Goal: Transaction & Acquisition: Purchase product/service

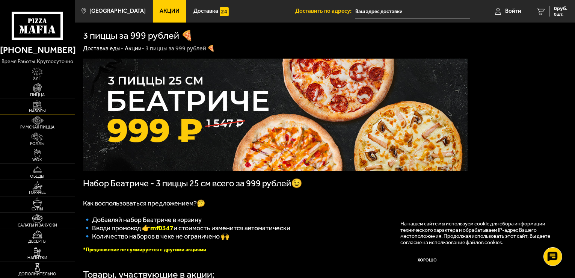
click at [38, 109] on span "Наборы" at bounding box center [37, 111] width 75 height 4
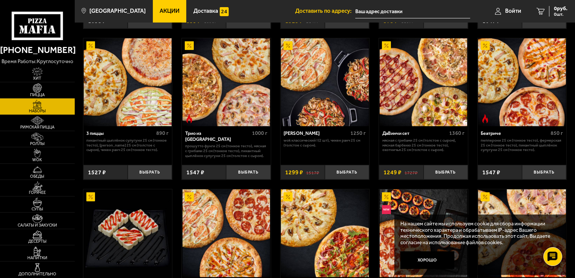
scroll to position [188, 0]
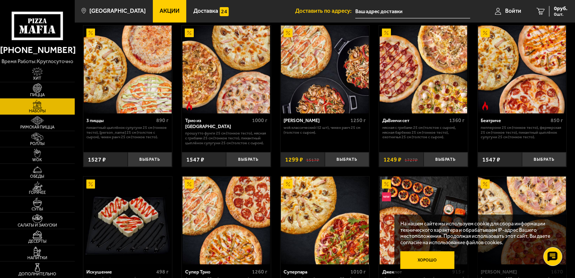
click at [430, 262] on button "Хорошо" at bounding box center [427, 260] width 54 height 18
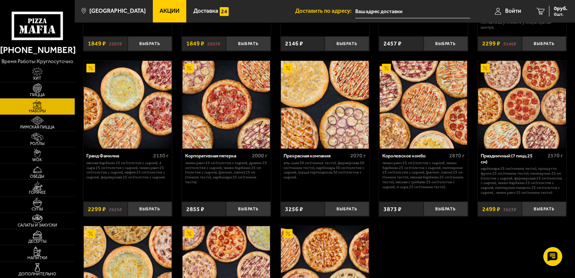
scroll to position [751, 0]
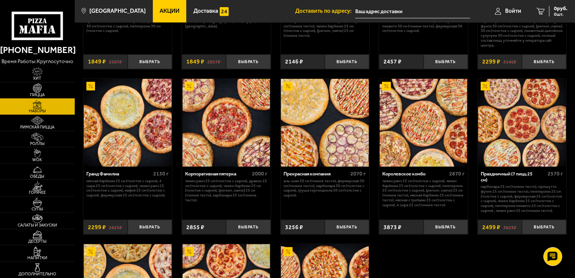
drag, startPoint x: 247, startPoint y: 207, endPoint x: 245, endPoint y: 220, distance: 12.5
click at [239, 227] on button "Выбрать" at bounding box center [248, 227] width 44 height 15
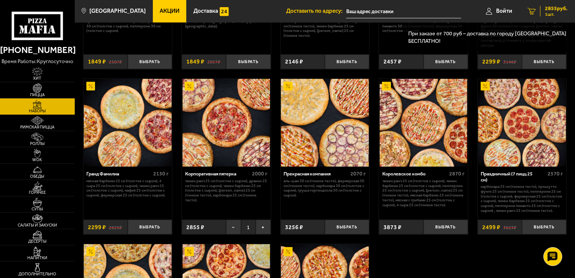
click at [553, 13] on span "1 шт." at bounding box center [556, 14] width 23 height 5
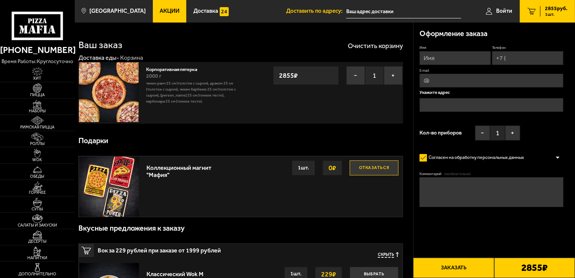
click at [239, 104] on div "Корпоративная пятерка 2000 г Чикен Ранч 25 см (толстое с сыром), Дракон 25 см (…" at bounding box center [191, 92] width 98 height 61
click at [213, 103] on p "Чикен Ранч 25 см (толстое с сыром), Дракон 25 см (толстое с сыром), Чикен Барбе…" at bounding box center [191, 92] width 91 height 24
click at [131, 103] on img at bounding box center [109, 92] width 60 height 60
click at [39, 93] on span "Пицца" at bounding box center [37, 95] width 75 height 4
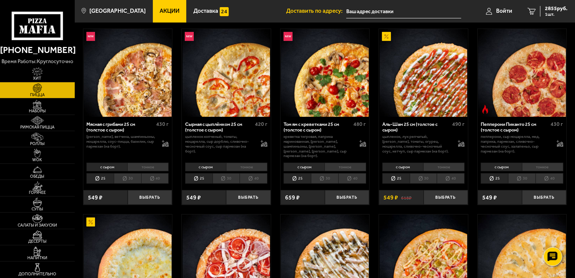
scroll to position [225, 0]
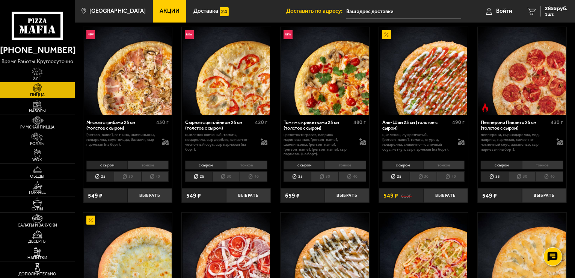
click at [535, 161] on li "тонкое" at bounding box center [542, 165] width 41 height 9
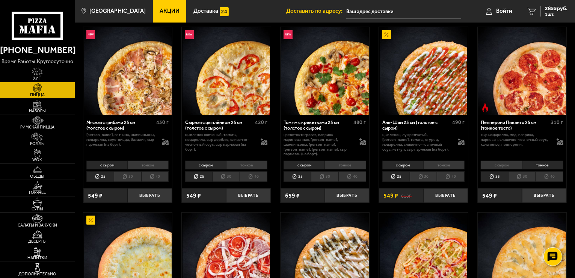
click at [516, 161] on li "с сыром" at bounding box center [501, 165] width 41 height 9
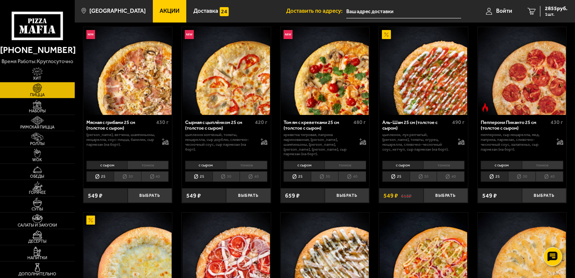
click at [549, 161] on li "тонкое" at bounding box center [542, 165] width 41 height 9
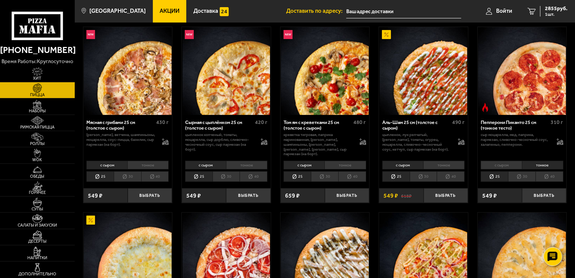
click at [510, 162] on li "с сыром" at bounding box center [501, 165] width 41 height 9
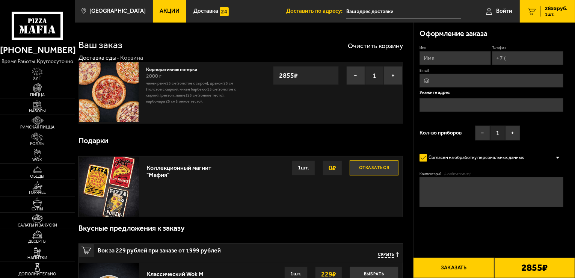
click at [10, 0] on div at bounding box center [37, 20] width 75 height 40
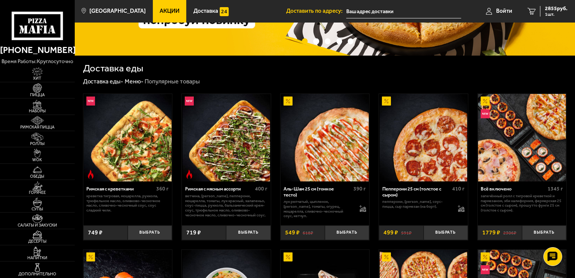
scroll to position [113, 0]
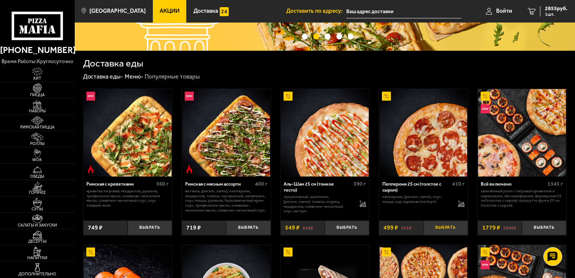
click at [444, 226] on button "Выбрать" at bounding box center [446, 227] width 44 height 15
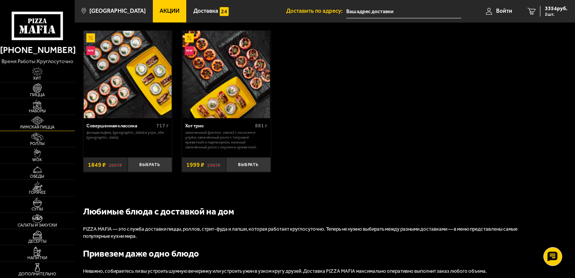
scroll to position [488, 0]
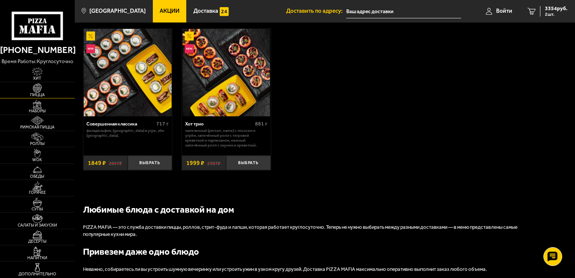
click at [36, 88] on img at bounding box center [37, 87] width 23 height 9
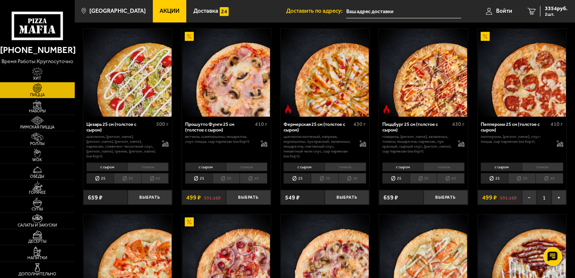
scroll to position [601, 0]
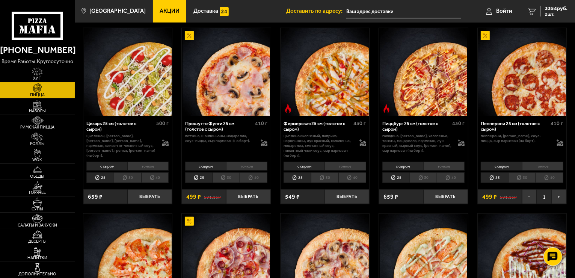
click at [195, 195] on span "499 ₽" at bounding box center [193, 197] width 15 height 6
click at [243, 195] on button "Выбрать" at bounding box center [248, 196] width 44 height 15
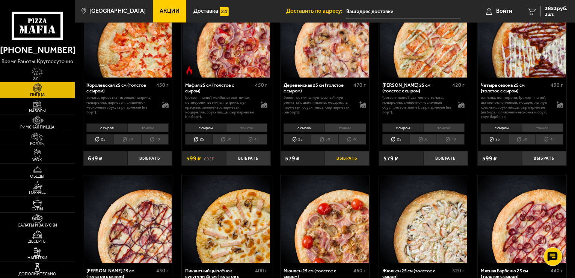
scroll to position [826, 0]
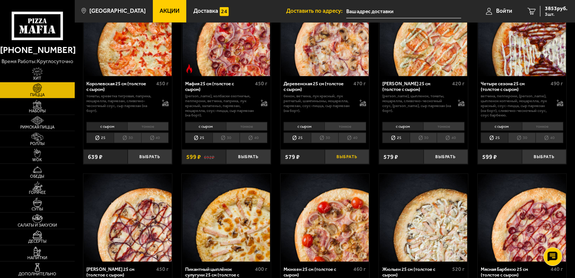
click at [342, 157] on button "Выбрать" at bounding box center [347, 157] width 44 height 15
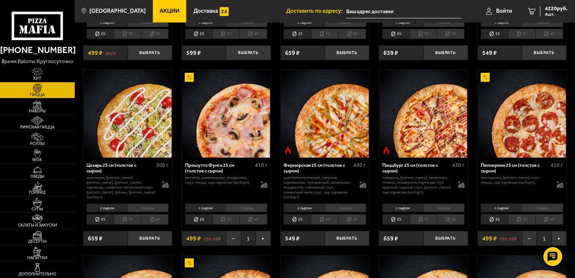
scroll to position [601, 0]
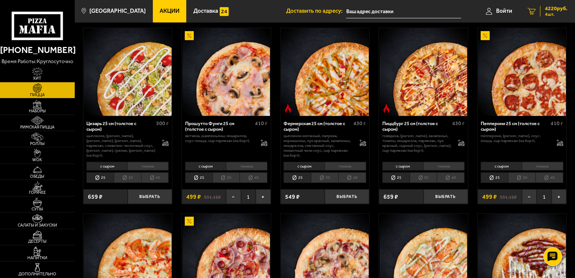
click at [568, 10] on link "4 4220 руб. 4 шт." at bounding box center [547, 11] width 55 height 23
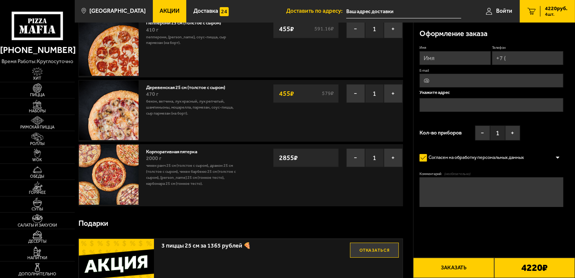
scroll to position [113, 0]
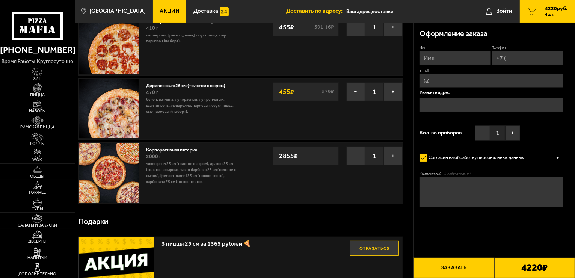
click at [359, 156] on button "−" at bounding box center [355, 155] width 19 height 19
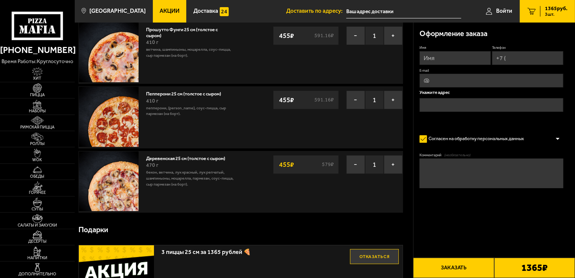
scroll to position [38, 0]
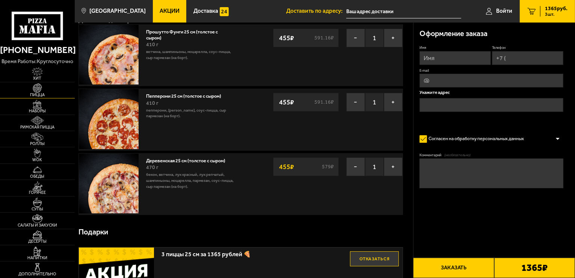
click at [42, 94] on span "Пицца" at bounding box center [37, 95] width 75 height 4
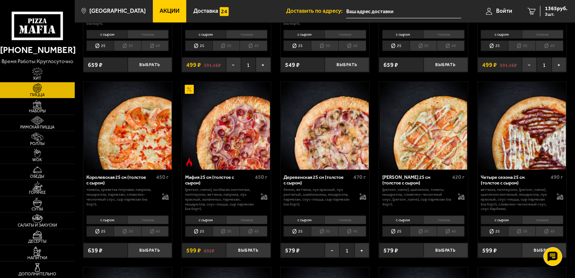
scroll to position [751, 0]
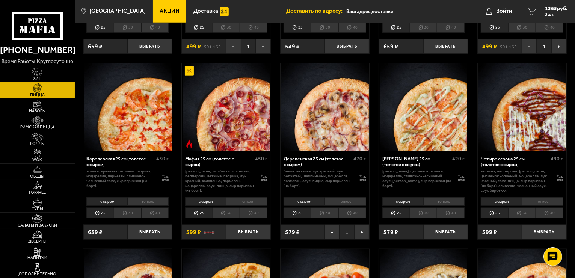
click at [230, 202] on div "с сыром тонкое 25 30 40 Топпинги" at bounding box center [226, 207] width 89 height 25
click at [223, 208] on li "30" at bounding box center [226, 213] width 27 height 11
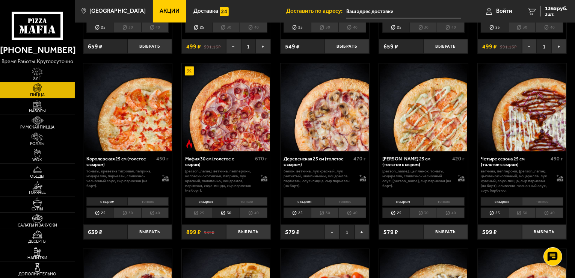
click at [199, 210] on li "25" at bounding box center [198, 213] width 27 height 11
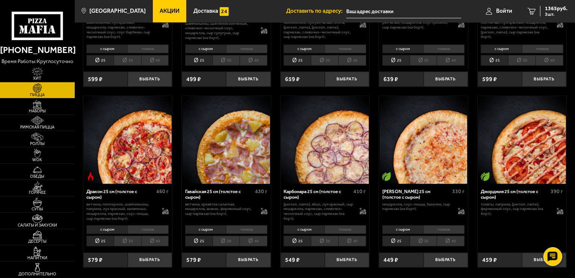
scroll to position [1089, 0]
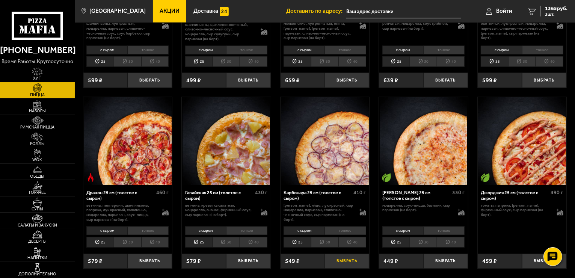
click at [341, 254] on button "Выбрать" at bounding box center [347, 261] width 44 height 15
click at [554, 13] on span "4 шт." at bounding box center [556, 14] width 23 height 5
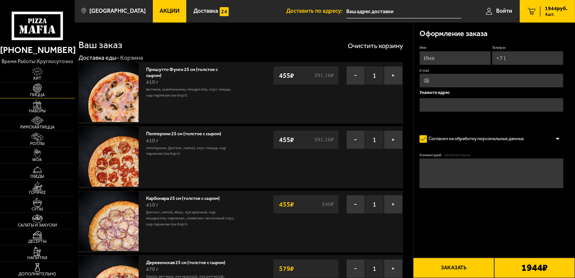
click at [36, 93] on span "Пицца" at bounding box center [37, 95] width 75 height 4
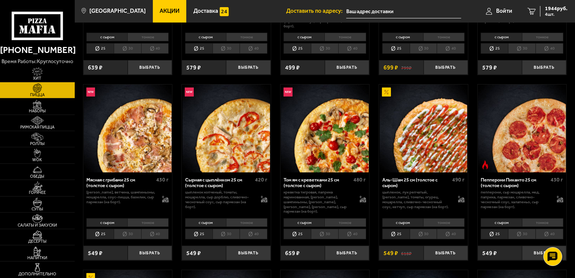
scroll to position [188, 0]
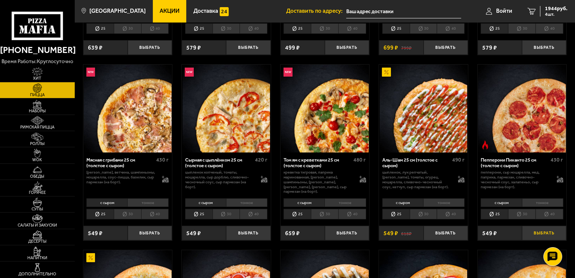
click at [542, 228] on button "Выбрать" at bounding box center [544, 233] width 44 height 15
click at [553, 14] on span "5 шт." at bounding box center [556, 14] width 23 height 5
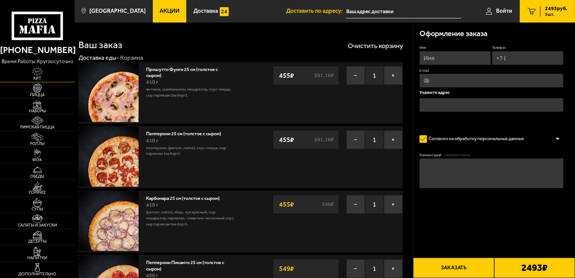
click at [38, 72] on img at bounding box center [37, 71] width 23 height 9
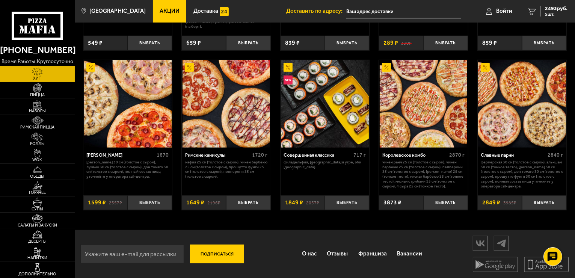
scroll to position [331, 0]
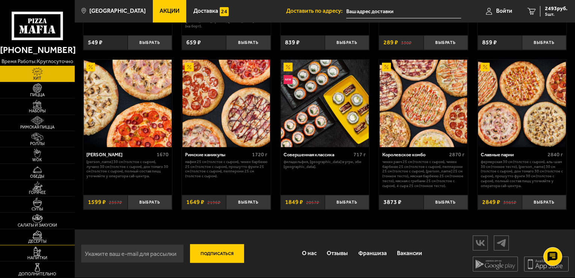
click at [38, 239] on img at bounding box center [37, 234] width 23 height 9
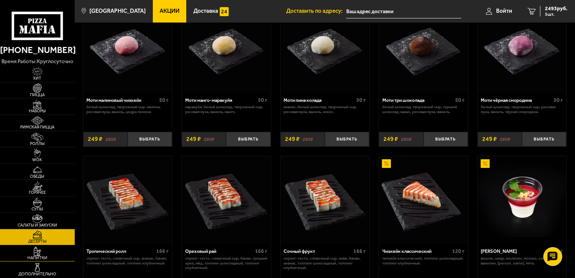
scroll to position [75, 0]
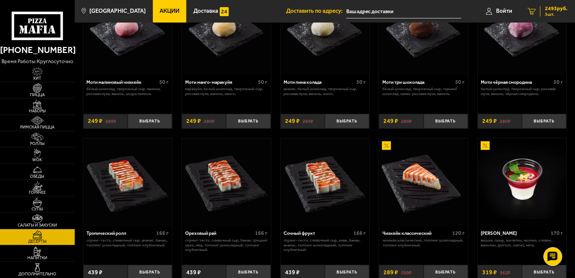
click at [556, 11] on div "2493 руб. 5 шт." at bounding box center [553, 11] width 27 height 11
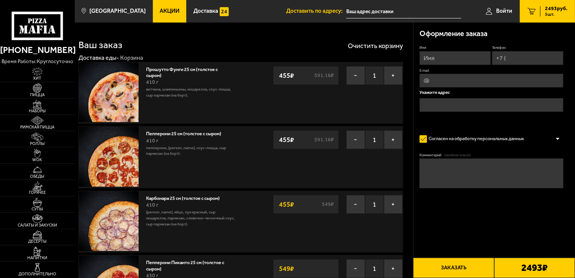
click at [439, 58] on input "Имя" at bounding box center [455, 58] width 71 height 14
type input "[PERSON_NAME]"
click at [512, 60] on input "Телефон" at bounding box center [527, 58] width 71 height 14
type input "[PHONE_NUMBER]"
click at [434, 104] on input "text" at bounding box center [492, 106] width 144 height 14
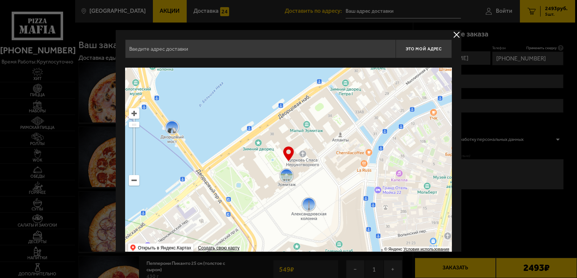
drag, startPoint x: 304, startPoint y: 165, endPoint x: 332, endPoint y: 227, distance: 68.4
click at [332, 227] on ymaps at bounding box center [288, 162] width 327 height 188
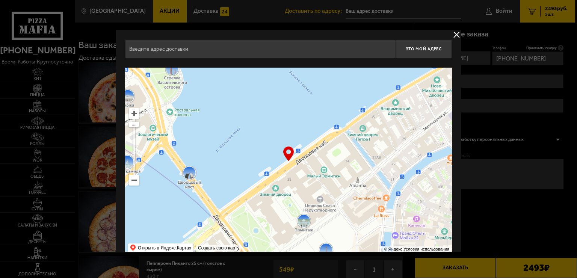
drag, startPoint x: 288, startPoint y: 146, endPoint x: 347, endPoint y: 198, distance: 79.3
click at [347, 198] on ymaps at bounding box center [288, 162] width 327 height 188
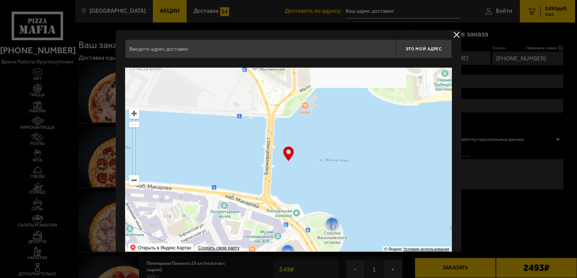
drag, startPoint x: 300, startPoint y: 150, endPoint x: 364, endPoint y: 202, distance: 82.8
click at [364, 199] on ymaps at bounding box center [288, 162] width 327 height 188
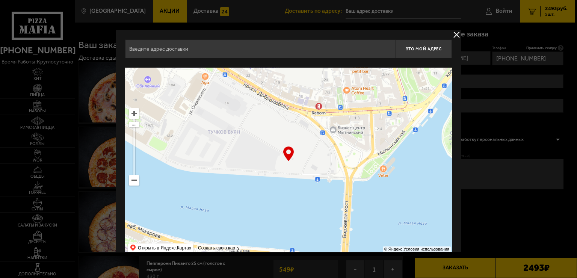
drag, startPoint x: 279, startPoint y: 161, endPoint x: 294, endPoint y: 241, distance: 81.8
click at [293, 238] on ymaps at bounding box center [288, 162] width 327 height 188
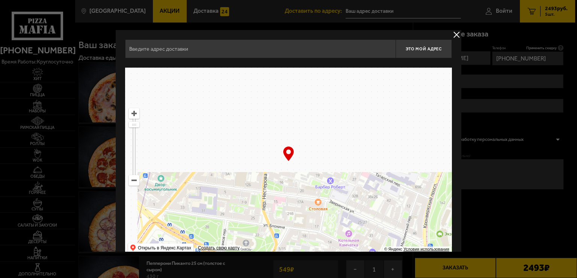
type input "[STREET_ADDRESS]"
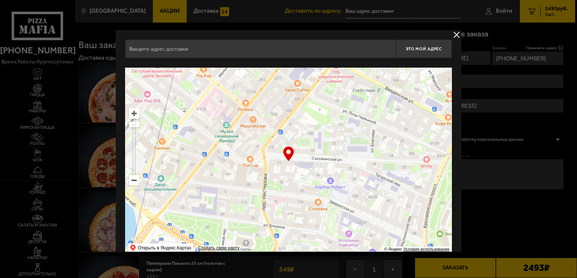
type input "[STREET_ADDRESS]"
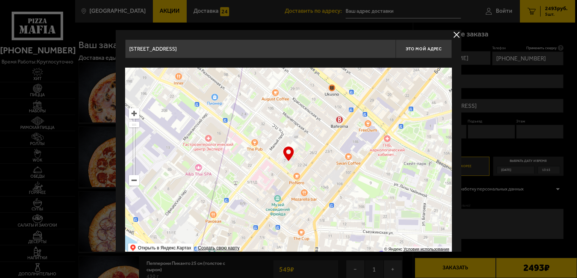
drag, startPoint x: 255, startPoint y: 176, endPoint x: 314, endPoint y: 278, distance: 118.1
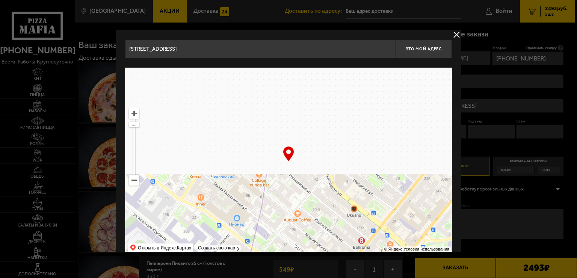
type input "[STREET_ADDRESS]"
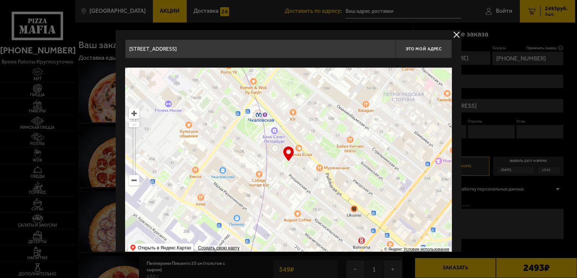
type input "[STREET_ADDRESS]"
drag, startPoint x: 363, startPoint y: 168, endPoint x: 385, endPoint y: 255, distance: 90.1
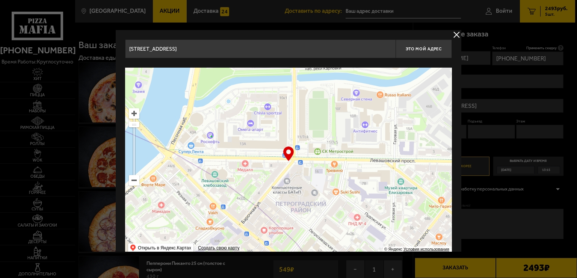
drag, startPoint x: 193, startPoint y: 163, endPoint x: 296, endPoint y: 223, distance: 119.4
click at [278, 216] on ymaps at bounding box center [288, 162] width 327 height 188
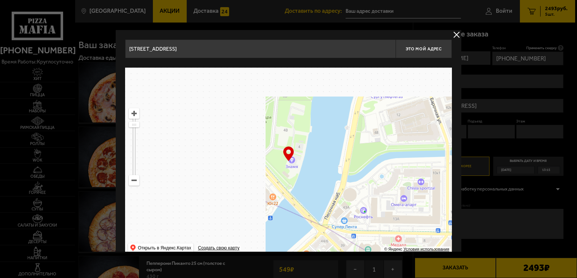
type input "[STREET_ADDRESS]"
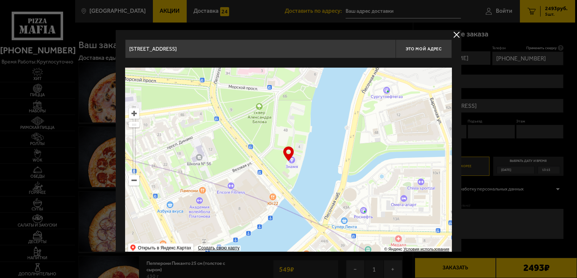
type input "[STREET_ADDRESS]"
click at [134, 182] on ymaps at bounding box center [134, 180] width 10 height 10
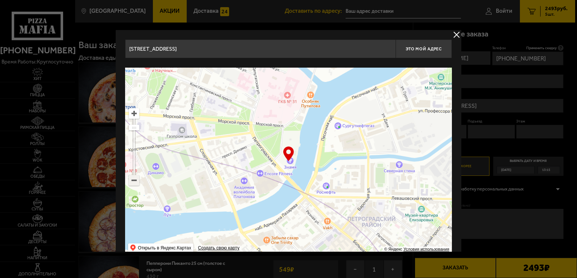
click at [134, 182] on ymaps at bounding box center [134, 180] width 10 height 10
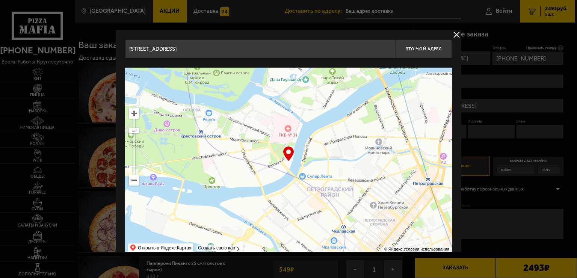
drag, startPoint x: 210, startPoint y: 149, endPoint x: 276, endPoint y: 250, distance: 121.0
click at [275, 248] on ymaps at bounding box center [288, 162] width 327 height 188
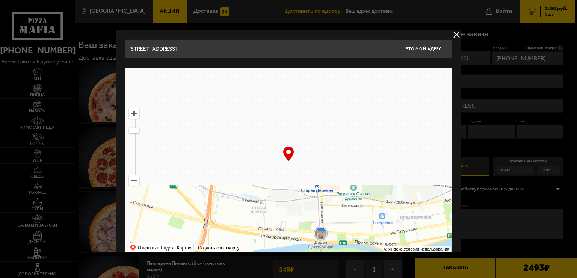
type input "[STREET_ADDRESS]"
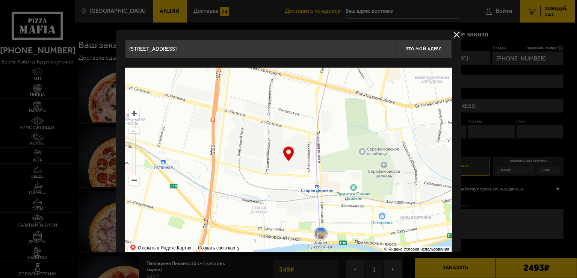
type input "[STREET_ADDRESS]"
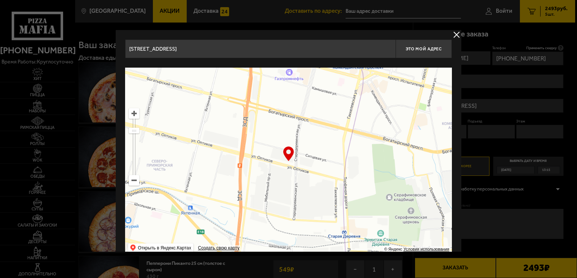
drag, startPoint x: 184, startPoint y: 180, endPoint x: 236, endPoint y: 275, distance: 108.2
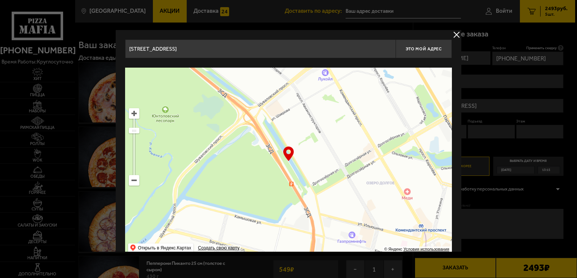
drag, startPoint x: 250, startPoint y: 194, endPoint x: 240, endPoint y: 267, distance: 73.9
click at [245, 246] on ymaps "… © Яндекс Условия использования Открыть в Яндекс.Картах Создать свою карту" at bounding box center [288, 162] width 327 height 188
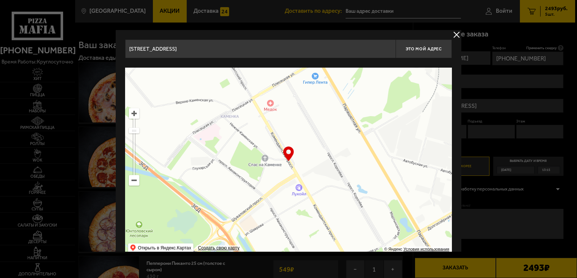
drag, startPoint x: 317, startPoint y: 219, endPoint x: 247, endPoint y: 240, distance: 73.4
click at [255, 238] on ymaps at bounding box center [288, 162] width 327 height 188
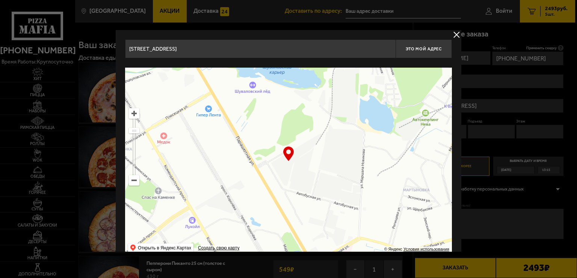
type input "[STREET_ADDRESS]"
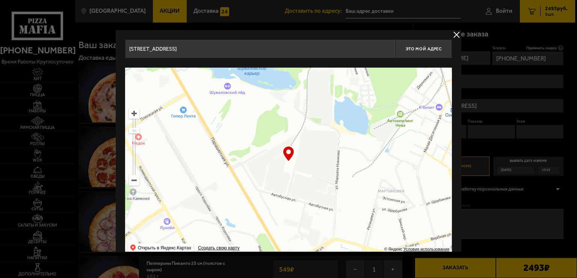
drag, startPoint x: 320, startPoint y: 208, endPoint x: 385, endPoint y: 162, distance: 79.2
click at [353, 179] on ymaps at bounding box center [288, 162] width 327 height 188
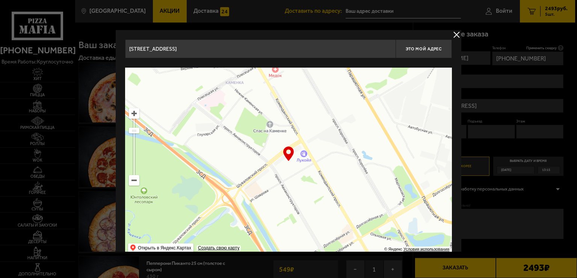
drag, startPoint x: 386, startPoint y: 171, endPoint x: 304, endPoint y: 215, distance: 93.1
click at [314, 209] on ymaps at bounding box center [288, 162] width 327 height 188
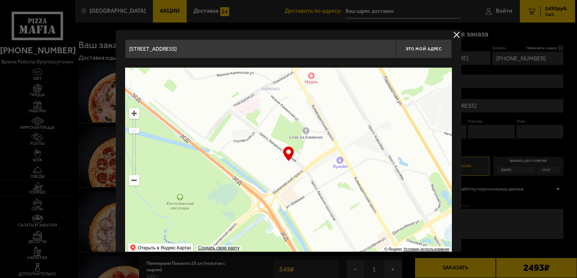
drag, startPoint x: 251, startPoint y: 203, endPoint x: 385, endPoint y: 135, distance: 150.9
click at [385, 135] on ymaps at bounding box center [288, 162] width 327 height 188
click at [133, 180] on ymaps at bounding box center [134, 180] width 10 height 10
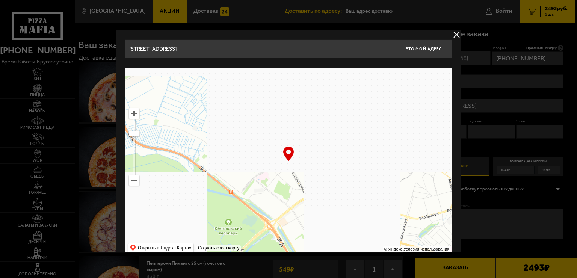
drag, startPoint x: 261, startPoint y: 179, endPoint x: 248, endPoint y: 219, distance: 42.6
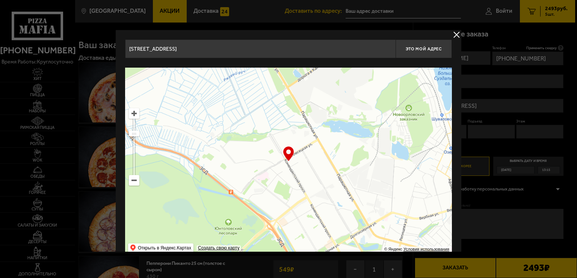
click at [248, 219] on ymaps at bounding box center [288, 162] width 327 height 188
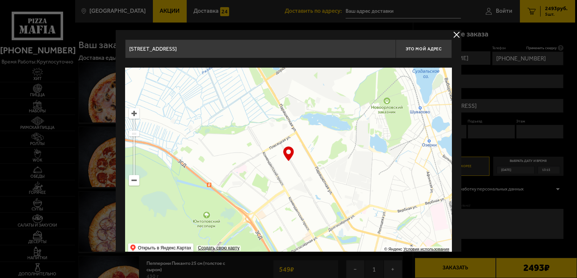
type input "[STREET_ADDRESS]"
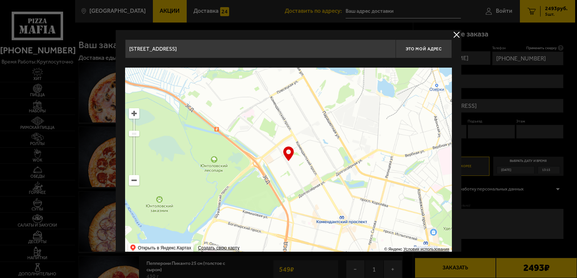
drag, startPoint x: 277, startPoint y: 205, endPoint x: 284, endPoint y: 150, distance: 56.1
click at [284, 150] on div "… © Яндекс Условия использования Открыть в Яндекс.Картах Создать свою карту" at bounding box center [288, 162] width 327 height 188
type input "[STREET_ADDRESS]"
drag, startPoint x: 284, startPoint y: 150, endPoint x: 285, endPoint y: 179, distance: 28.9
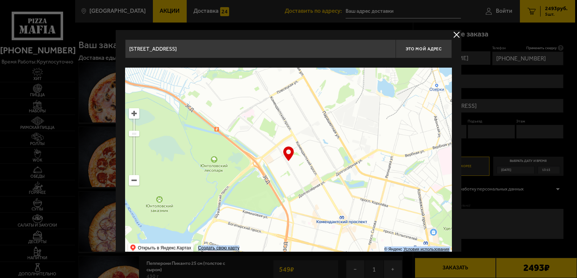
click at [285, 179] on div "… © Яндекс Условия использования Открыть в Яндекс.Картах Создать свою карту" at bounding box center [288, 162] width 327 height 188
click at [134, 117] on ymaps at bounding box center [134, 114] width 10 height 10
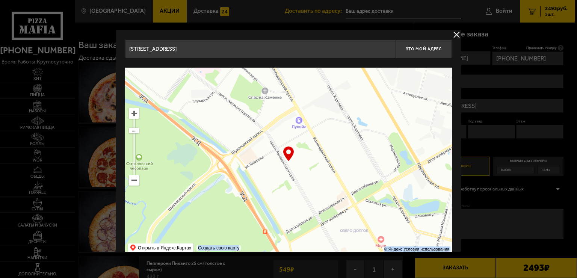
click at [134, 117] on ymaps at bounding box center [134, 114] width 10 height 10
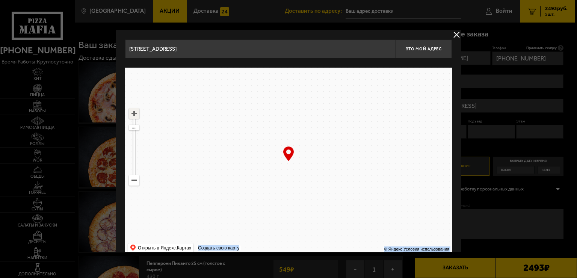
click at [134, 117] on ymaps at bounding box center [134, 114] width 10 height 10
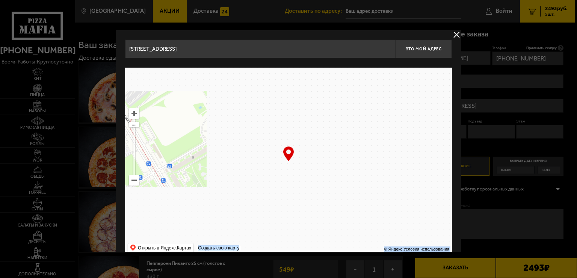
drag, startPoint x: 279, startPoint y: 137, endPoint x: 194, endPoint y: 198, distance: 105.3
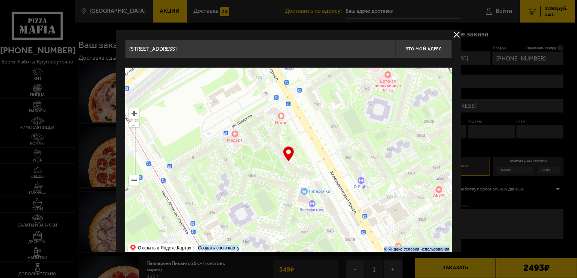
click at [194, 198] on ymaps at bounding box center [288, 162] width 327 height 188
type input "[STREET_ADDRESS]"
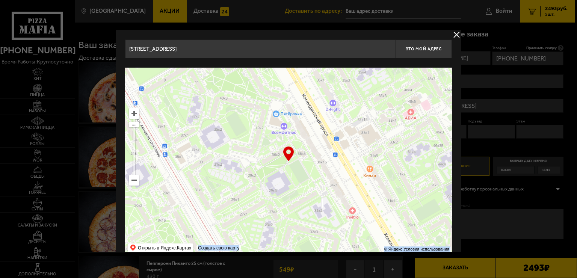
drag, startPoint x: 247, startPoint y: 209, endPoint x: 223, endPoint y: 135, distance: 77.4
click at [223, 135] on ymaps at bounding box center [288, 162] width 327 height 188
click at [132, 112] on ymaps at bounding box center [134, 114] width 10 height 10
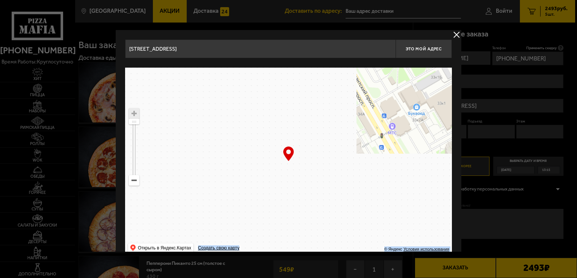
click at [132, 112] on ymaps at bounding box center [134, 114] width 10 height 10
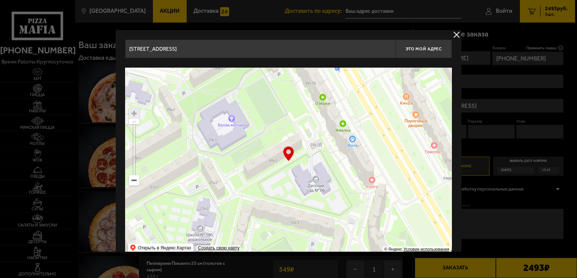
drag, startPoint x: 282, startPoint y: 180, endPoint x: 238, endPoint y: 97, distance: 94.6
click at [238, 97] on ymaps at bounding box center [288, 162] width 327 height 188
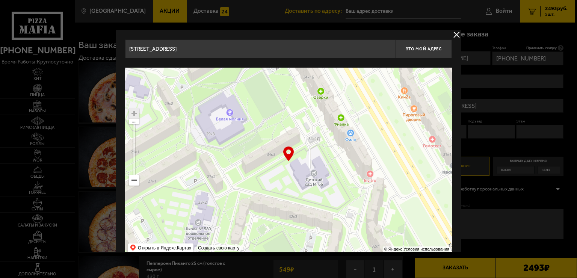
type input "[STREET_ADDRESS]"
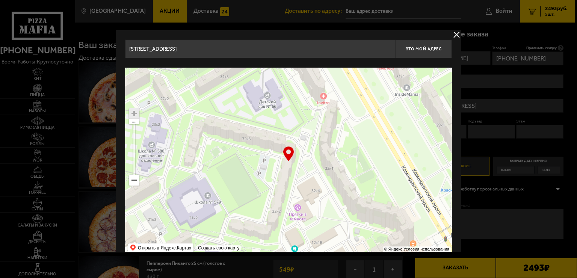
drag, startPoint x: 263, startPoint y: 171, endPoint x: 213, endPoint y: 80, distance: 104.0
click at [213, 80] on ymaps at bounding box center [288, 162] width 327 height 188
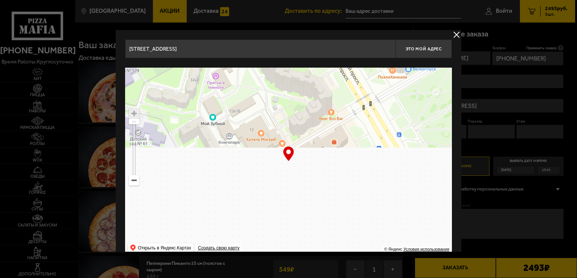
drag, startPoint x: 278, startPoint y: 176, endPoint x: 234, endPoint y: 110, distance: 78.6
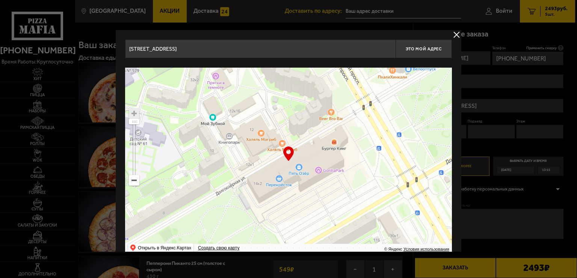
click at [234, 110] on ymaps at bounding box center [288, 162] width 327 height 188
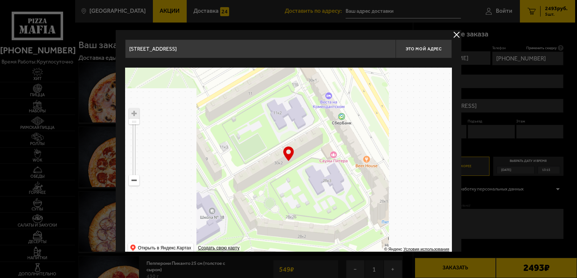
drag, startPoint x: 291, startPoint y: 191, endPoint x: 224, endPoint y: 74, distance: 134.7
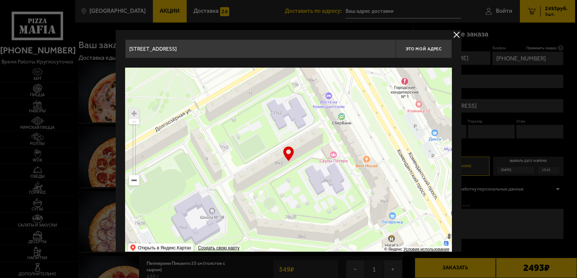
click at [224, 74] on ymaps at bounding box center [288, 162] width 327 height 188
type input "[STREET_ADDRESS]"
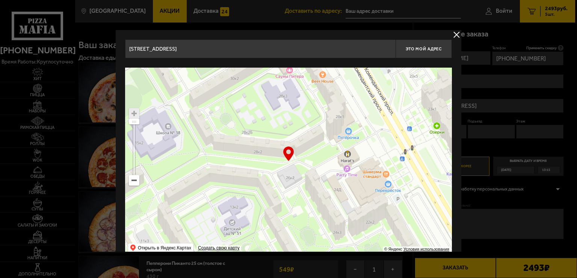
drag, startPoint x: 267, startPoint y: 189, endPoint x: 225, endPoint y: 105, distance: 93.7
click at [225, 105] on ymaps at bounding box center [288, 162] width 327 height 188
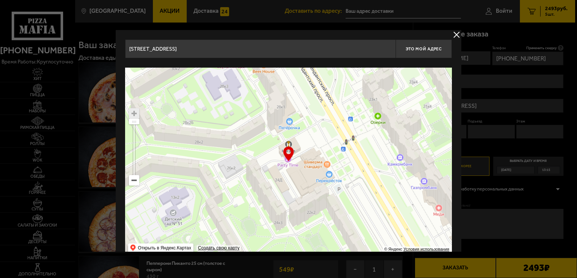
drag, startPoint x: 318, startPoint y: 173, endPoint x: 275, endPoint y: 212, distance: 58.0
click at [275, 212] on ymaps at bounding box center [288, 162] width 327 height 188
type input "[STREET_ADDRESS]"
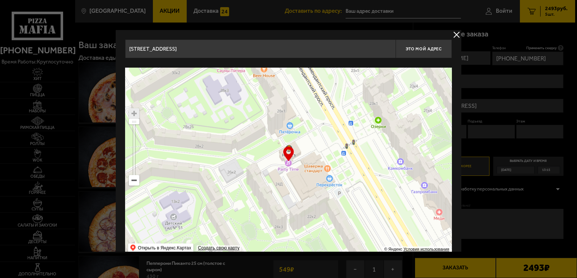
drag, startPoint x: 293, startPoint y: 173, endPoint x: 293, endPoint y: 177, distance: 4.1
click at [293, 177] on ymaps at bounding box center [288, 162] width 327 height 188
click at [295, 174] on ymaps at bounding box center [288, 162] width 327 height 188
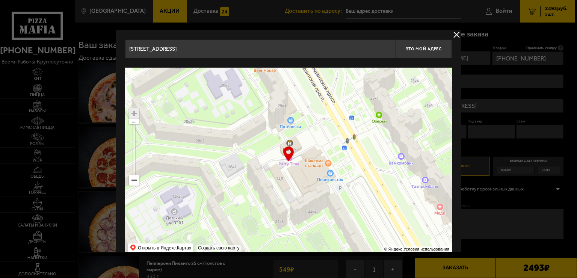
click at [294, 177] on ymaps at bounding box center [288, 162] width 327 height 188
click at [287, 157] on div "… © Яндекс Условия использования Открыть в Яндекс.Картах Создать свою карту" at bounding box center [288, 162] width 327 height 188
click at [426, 47] on span "Это мой адрес" at bounding box center [424, 49] width 36 height 5
type input "[STREET_ADDRESS]"
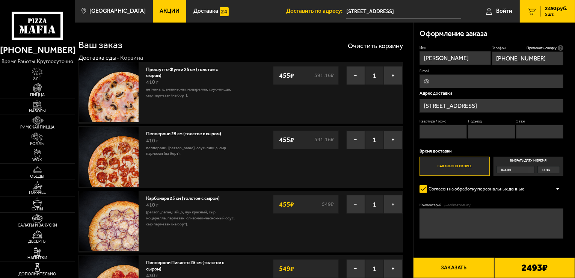
click at [533, 160] on label "Выбрать дату и время [DATE] 13:15" at bounding box center [529, 166] width 70 height 19
click at [0, 0] on input "Выбрать дату и время [DATE] 13:15" at bounding box center [0, 0] width 0 height 0
click at [518, 169] on div "[DATE]" at bounding box center [513, 169] width 32 height 7
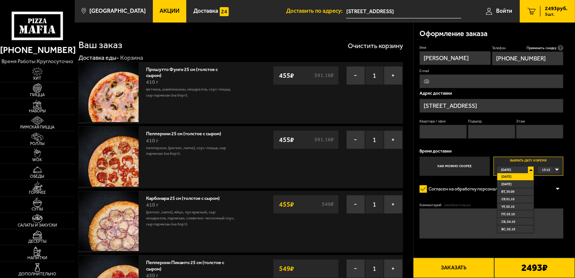
click at [516, 176] on li "[DATE]" at bounding box center [515, 177] width 36 height 8
click at [556, 169] on div "13:15" at bounding box center [549, 169] width 22 height 7
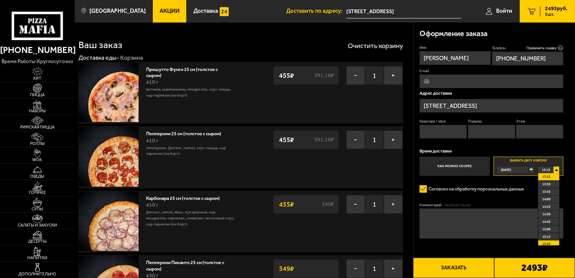
click at [548, 243] on span "15:30" at bounding box center [546, 243] width 8 height 7
click at [439, 215] on textarea "Комментарий (необязательно)" at bounding box center [492, 223] width 144 height 30
click at [420, 78] on input "E-mail" at bounding box center [492, 81] width 144 height 14
type input "[EMAIL_ADDRESS][DOMAIN_NAME]"
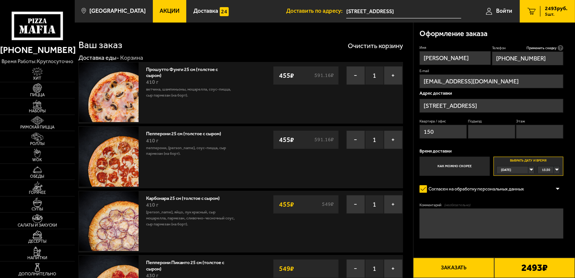
click at [438, 127] on input "150" at bounding box center [443, 132] width 47 height 14
type input "1"
click at [431, 215] on textarea "Комментарий (необязательно)" at bounding box center [492, 223] width 144 height 30
click at [509, 221] on textarea "это карооке бар. дублирующий телефон [PHONE_NUMBER]. а так звоните [PERSON_NAME]" at bounding box center [492, 223] width 144 height 30
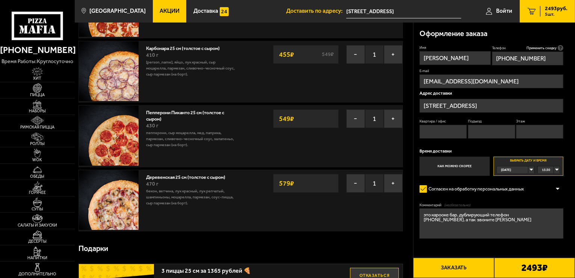
scroll to position [150, 0]
click at [521, 221] on textarea "это карооке бар. дублирующий телефон [PHONE_NUMBER]. а так звоните [PERSON_NAME]" at bounding box center [492, 223] width 144 height 30
click at [457, 222] on textarea "это карооке бар. дублирующий телефон [PHONE_NUMBER]. а так звоните [PERSON_NAME…" at bounding box center [492, 223] width 144 height 30
click at [458, 215] on textarea "это карооке бар. дублирующий телефон [PHONE_NUMBER]. А так звоните [PERSON_NAME…" at bounding box center [492, 223] width 144 height 30
click at [452, 216] on textarea "это карооке ". дублирующий телефон [PHONE_NUMBER]. А так звоните [PERSON_NAME].…" at bounding box center [492, 223] width 144 height 30
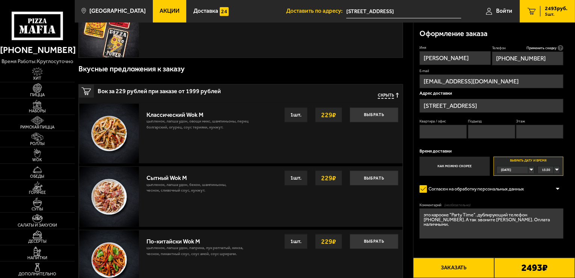
scroll to position [451, 0]
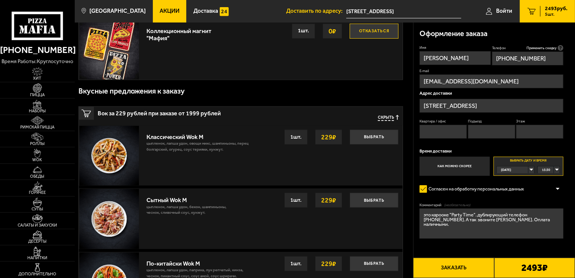
type textarea "это карооке "Party Time". дублирующий телефон [PHONE_NUMBER]. А так звоните [PE…"
click at [386, 116] on span "Скрыть" at bounding box center [386, 118] width 16 height 6
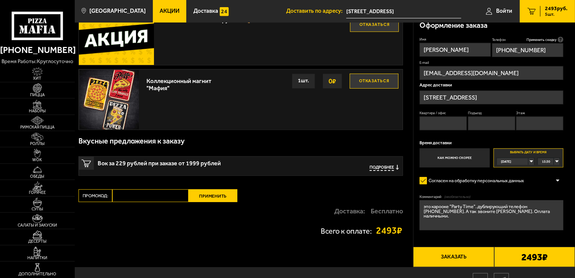
scroll to position [437, 0]
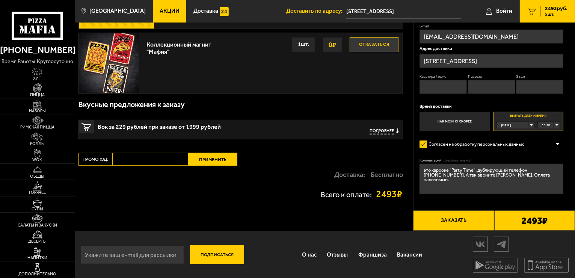
click at [447, 218] on button "Заказать" at bounding box center [453, 220] width 81 height 20
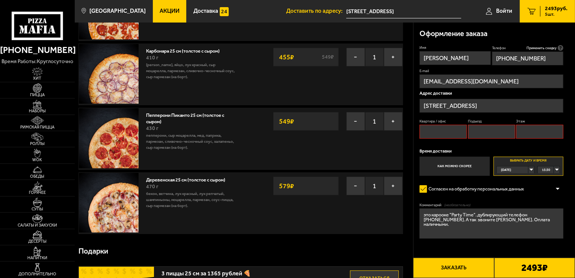
scroll to position [63, 0]
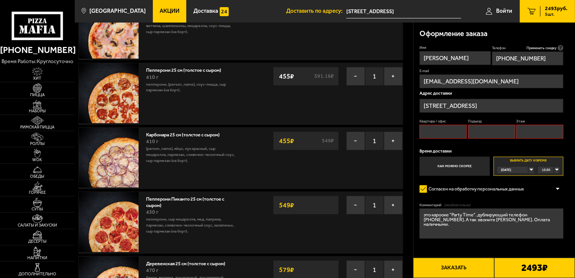
click at [430, 132] on input "Квартира / офис" at bounding box center [443, 132] width 47 height 14
type input "1"
type input "0"
click at [489, 135] on input "Подъезд" at bounding box center [491, 132] width 47 height 14
type input "0"
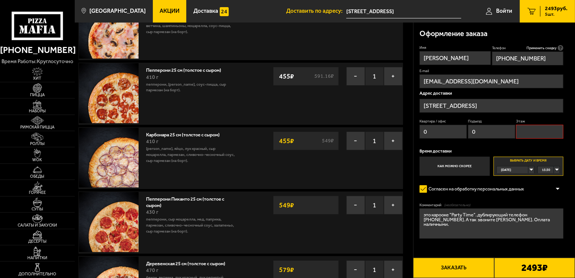
click at [545, 137] on input "Этаж" at bounding box center [539, 132] width 47 height 14
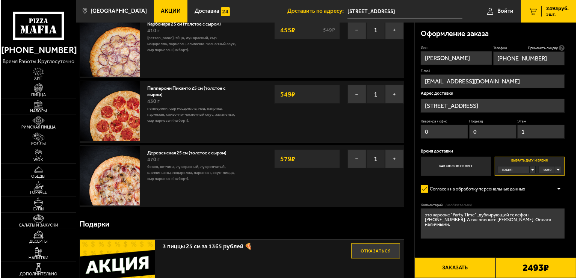
scroll to position [176, 0]
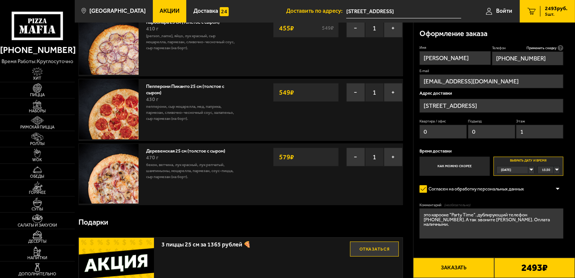
type input "1"
click at [457, 267] on button "Заказать" at bounding box center [453, 268] width 81 height 20
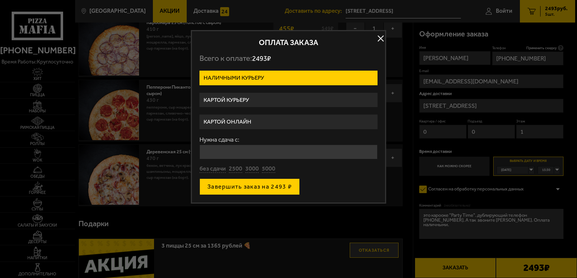
click at [239, 186] on button "Завершить заказ на 2493 ₽" at bounding box center [249, 186] width 100 height 17
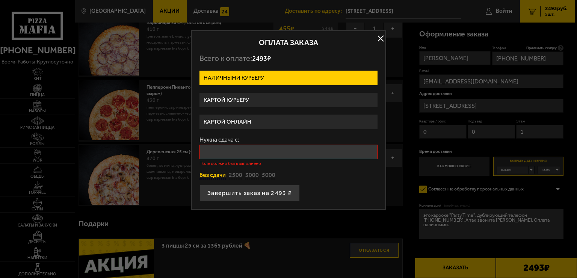
click at [211, 176] on button "без сдачи" at bounding box center [212, 175] width 26 height 8
type input "0"
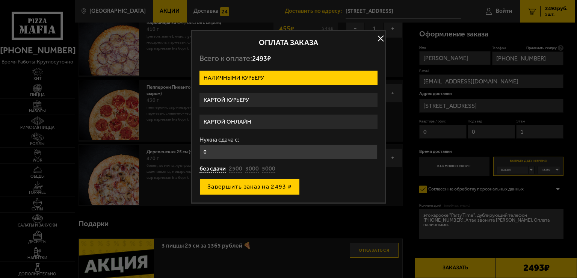
click at [231, 186] on button "Завершить заказ на 2493 ₽" at bounding box center [249, 186] width 100 height 17
click at [231, 186] on div "Завершить заказ на 2493 ₽" at bounding box center [288, 186] width 178 height 17
